Goal: Use online tool/utility

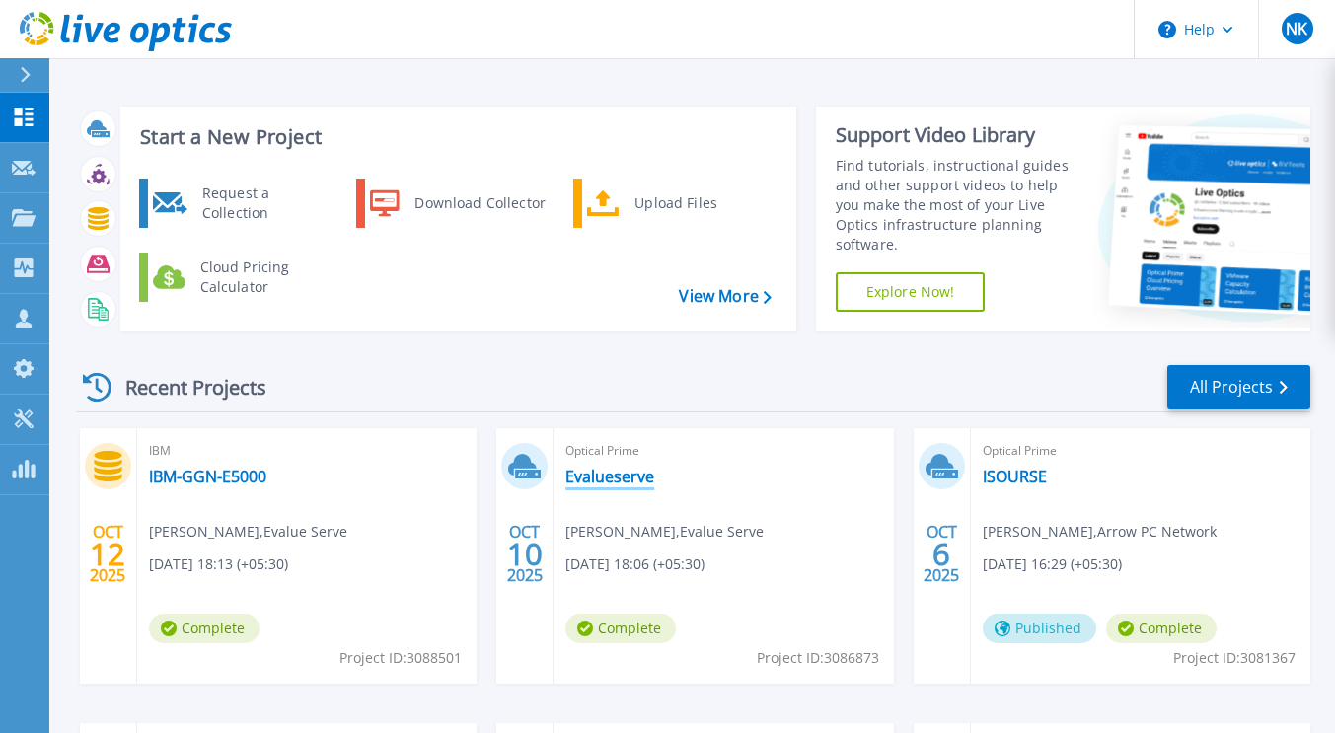
click at [620, 480] on link "Evalueserve" at bounding box center [609, 477] width 89 height 20
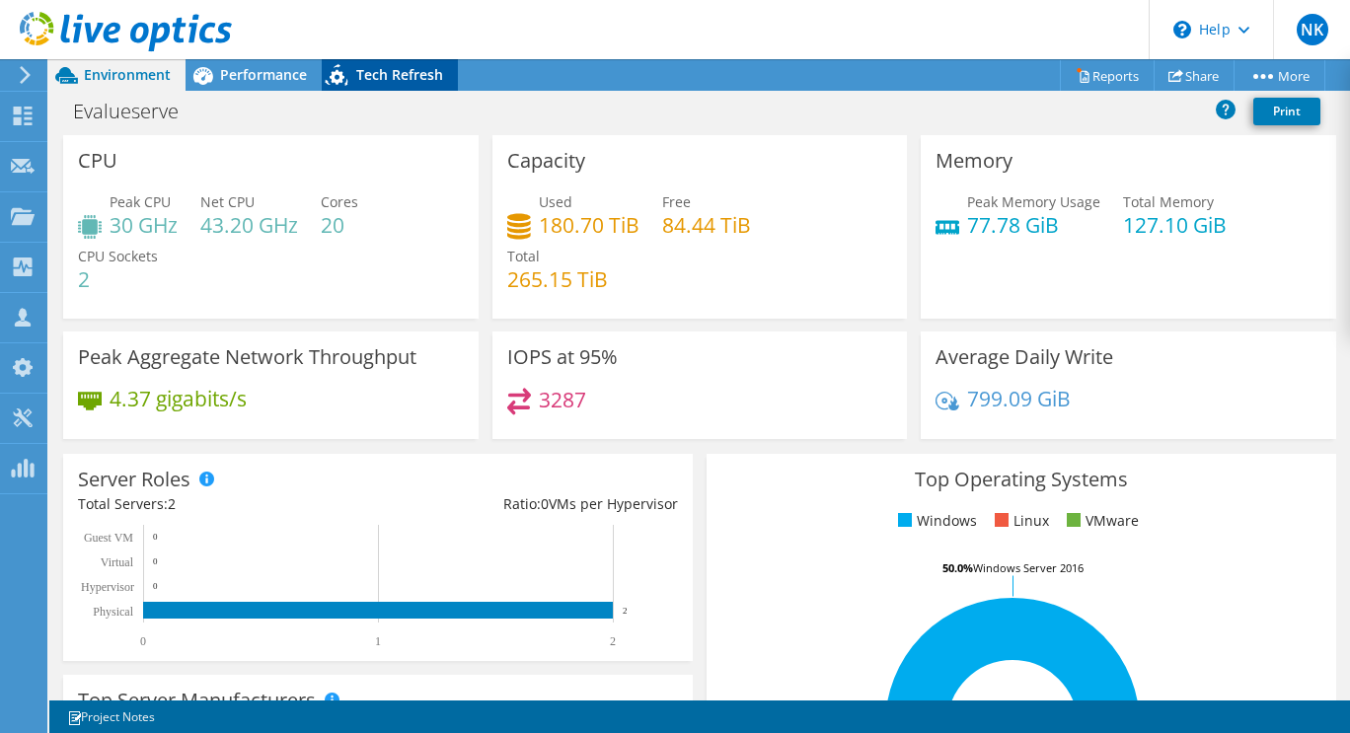
click at [401, 82] on span "Tech Refresh" at bounding box center [399, 74] width 87 height 19
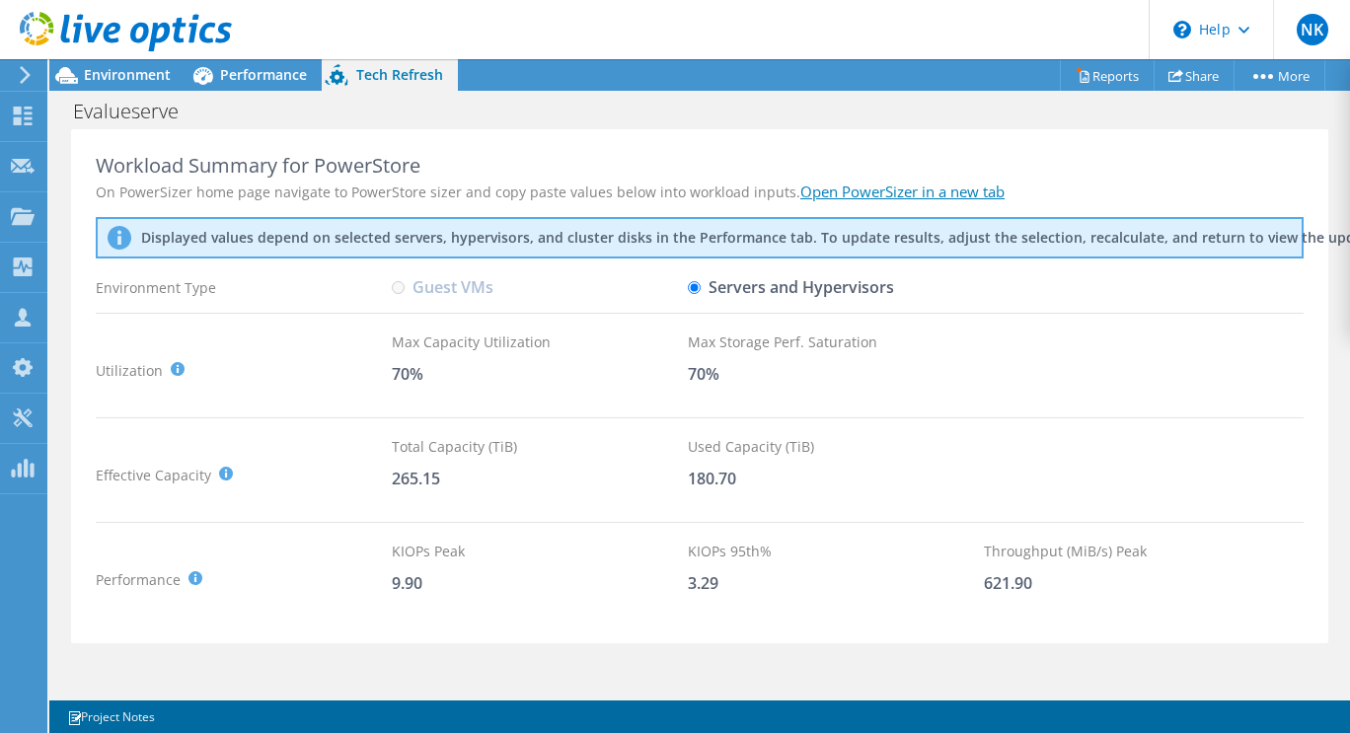
click at [872, 195] on link "Open PowerSizer in a new tab" at bounding box center [902, 192] width 204 height 20
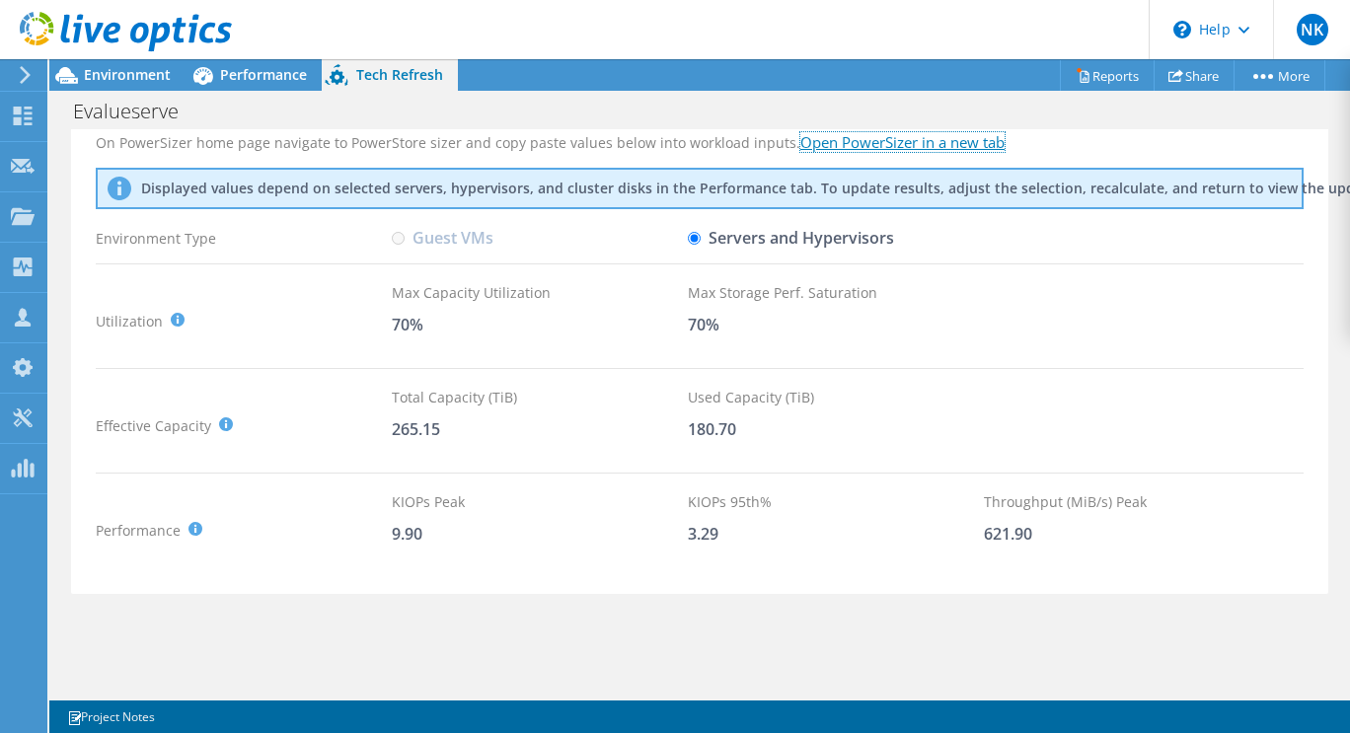
scroll to position [29, 0]
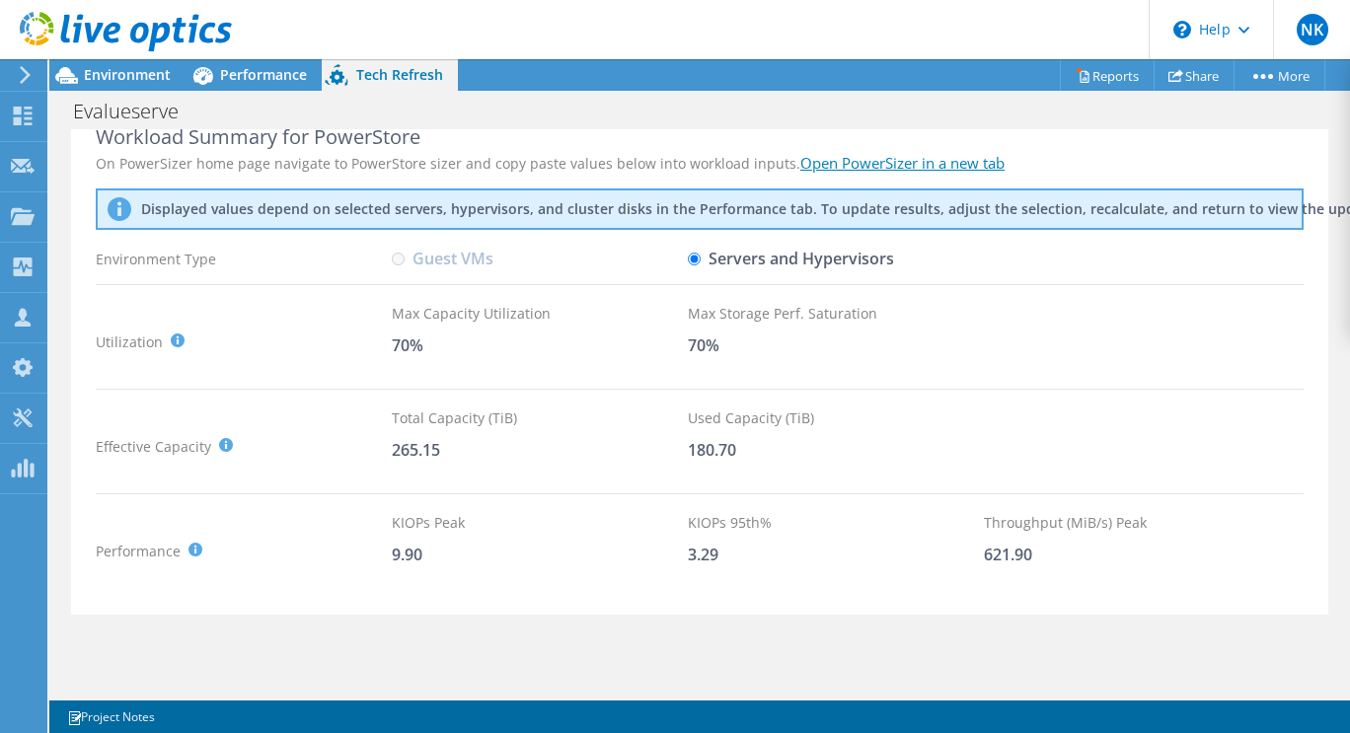
click at [1078, 207] on p "Displayed values depend on selected servers, hypervisors, and cluster disks in …" at bounding box center [609, 209] width 937 height 18
click at [239, 77] on span "Performance" at bounding box center [263, 74] width 87 height 19
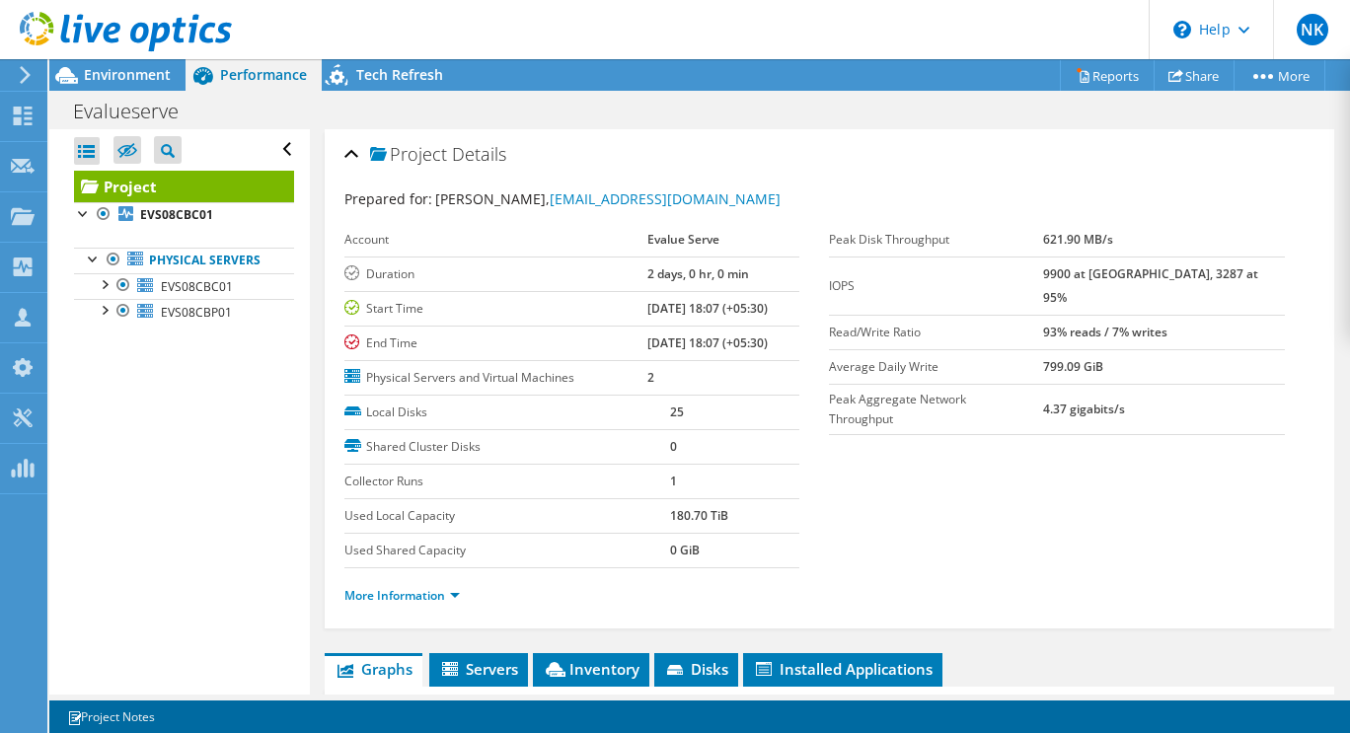
scroll to position [0, 0]
click at [364, 79] on span "Tech Refresh" at bounding box center [399, 74] width 87 height 19
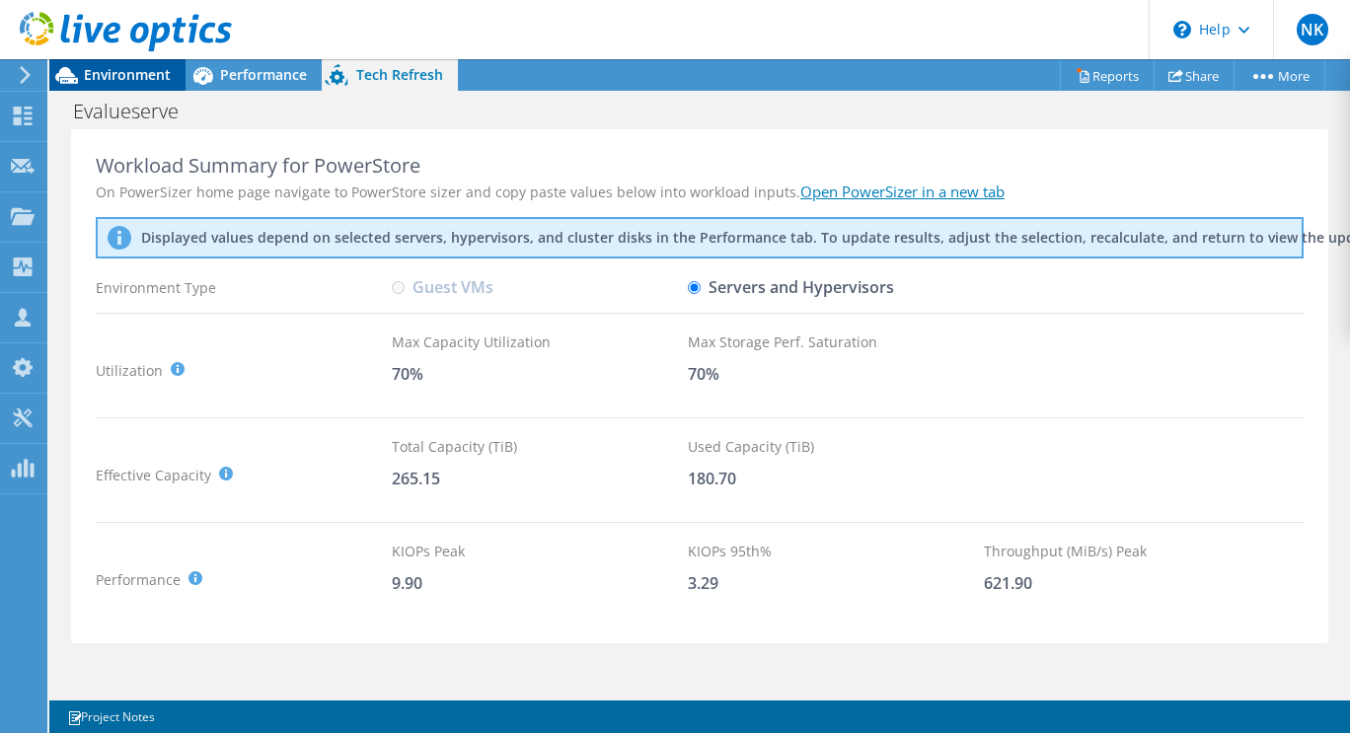
click at [109, 77] on span "Environment" at bounding box center [127, 74] width 87 height 19
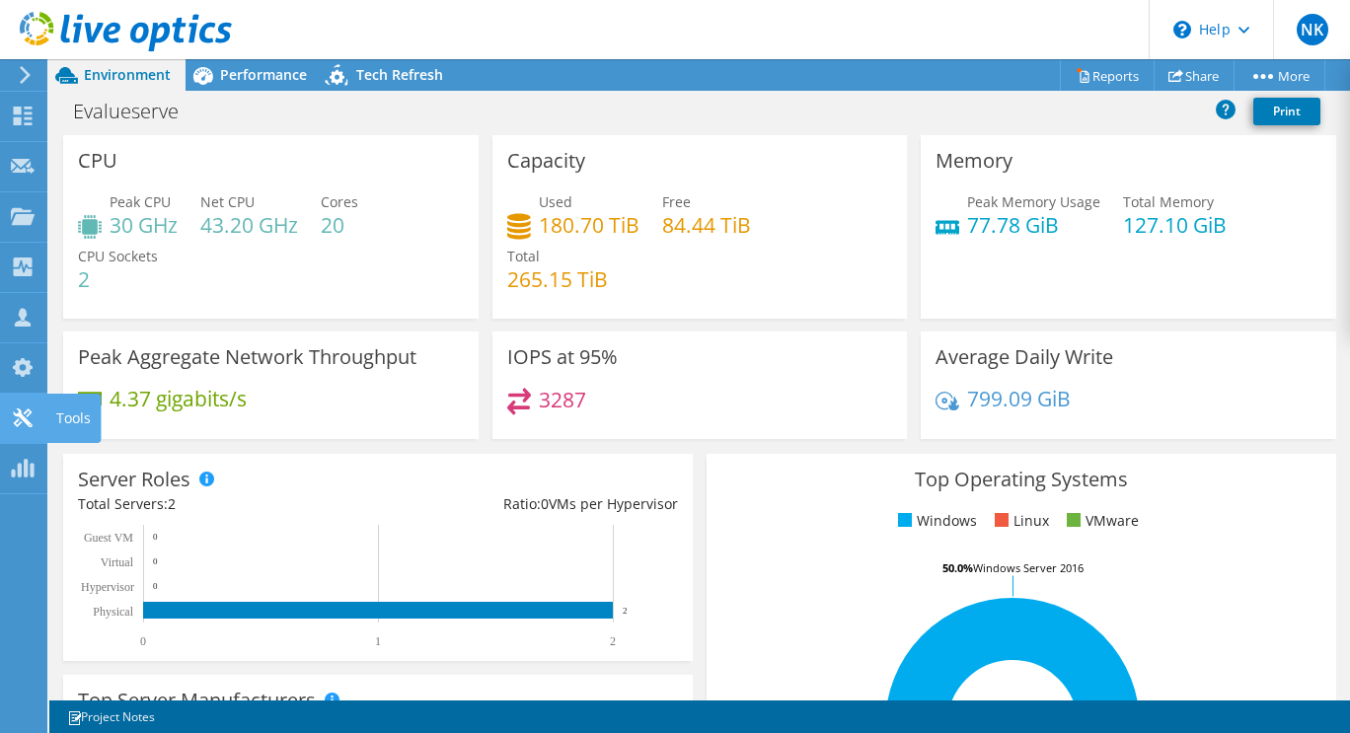
click at [25, 408] on icon at bounding box center [23, 417] width 24 height 19
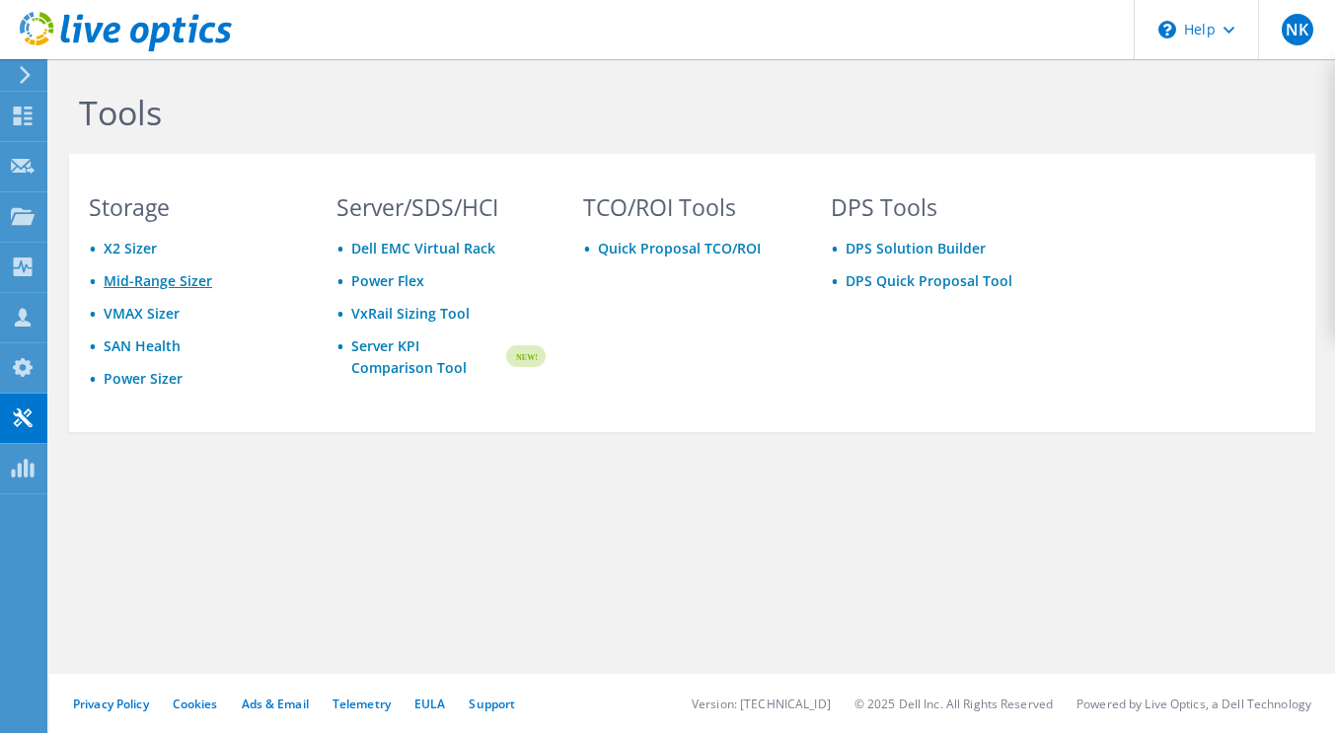
click at [145, 286] on link "Mid-Range Sizer" at bounding box center [158, 280] width 109 height 19
